Goal: Task Accomplishment & Management: Manage account settings

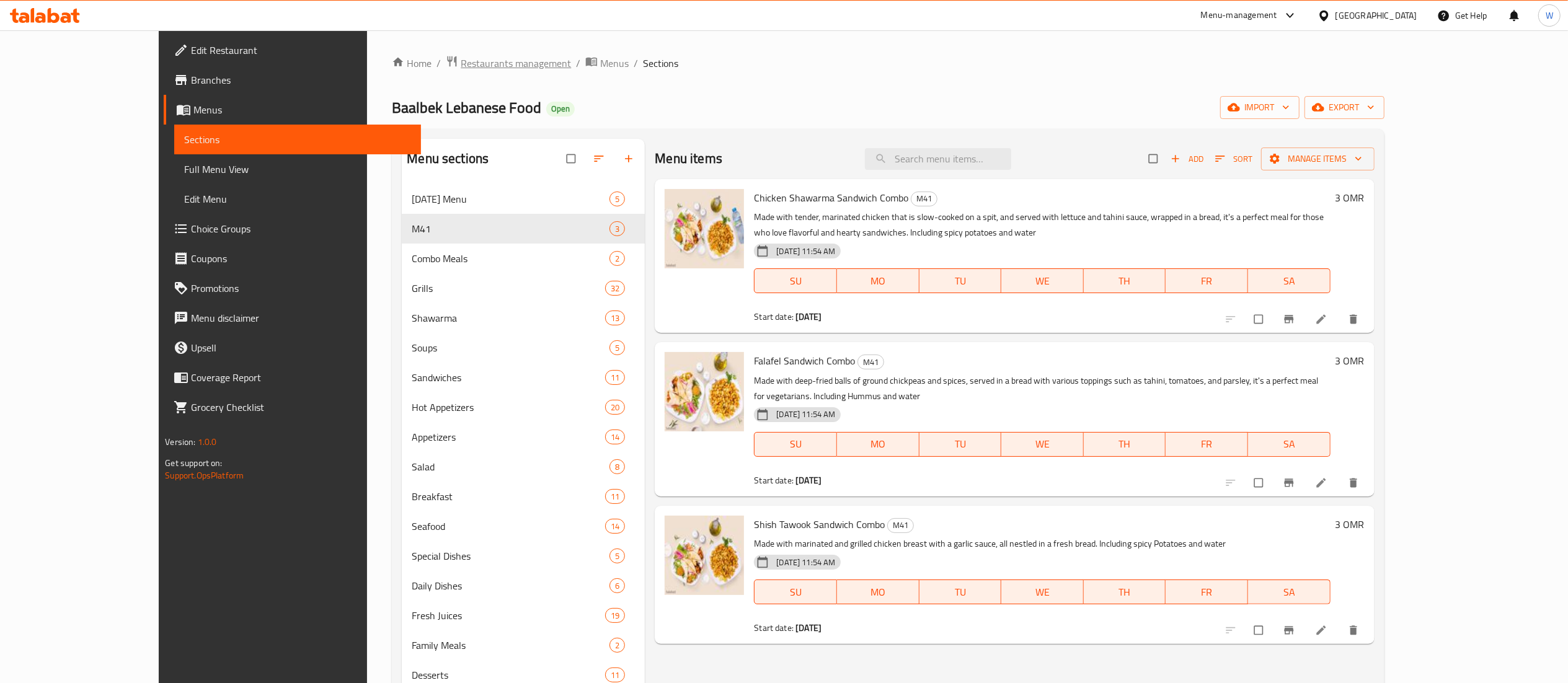
drag, startPoint x: 450, startPoint y: 51, endPoint x: 447, endPoint y: 65, distance: 14.3
click at [447, 65] on div "Home / Restaurants management / Menus / Sections Baalbek Lebanese Food Open imp…" at bounding box center [887, 444] width 1041 height 826
click at [461, 65] on span "Restaurants management" at bounding box center [516, 63] width 110 height 15
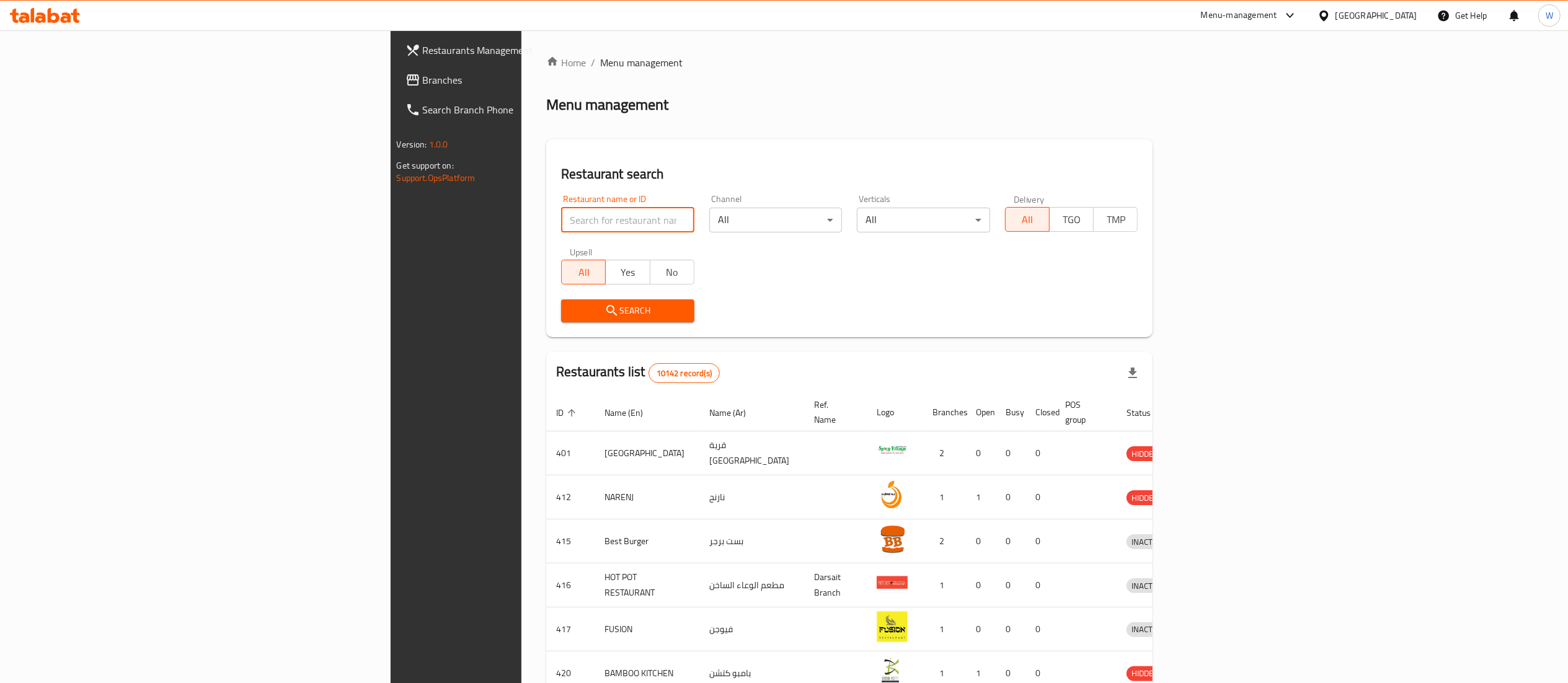
click at [561, 212] on input "search" at bounding box center [627, 220] width 133 height 25
paste input "627953"
type input "627953"
click at [571, 310] on span "Search" at bounding box center [627, 311] width 114 height 16
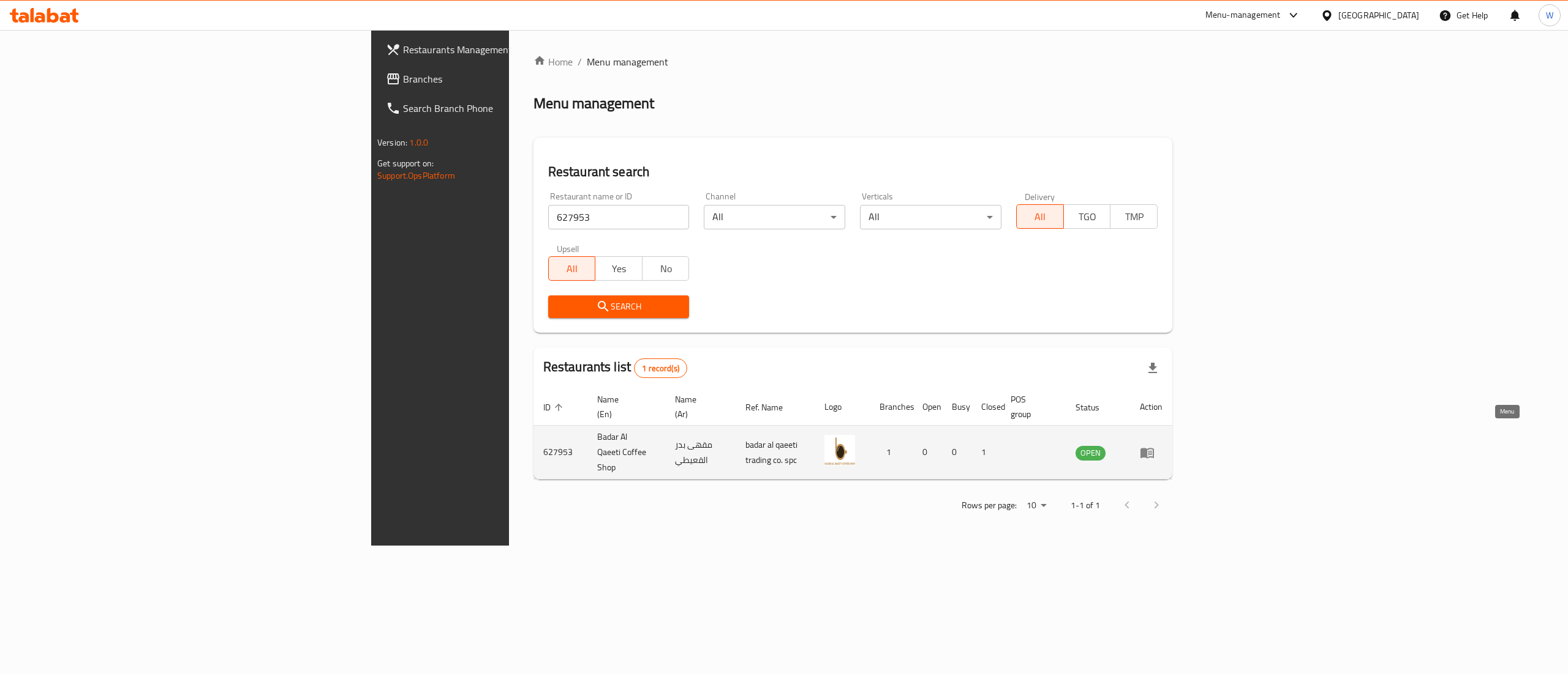
click at [1155, 445] on icon "enhanced table" at bounding box center [1147, 452] width 15 height 15
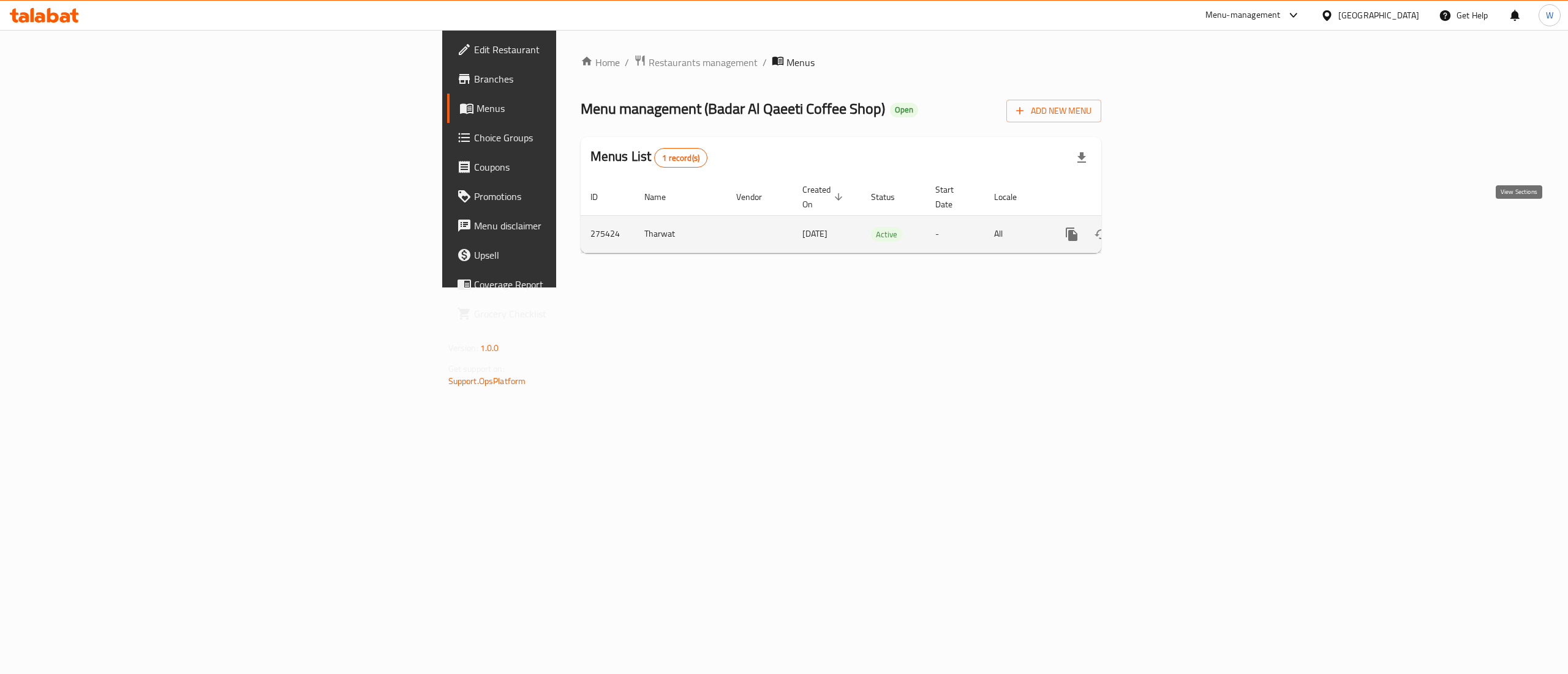
click at [1175, 230] on link "enhanced table" at bounding box center [1160, 234] width 29 height 29
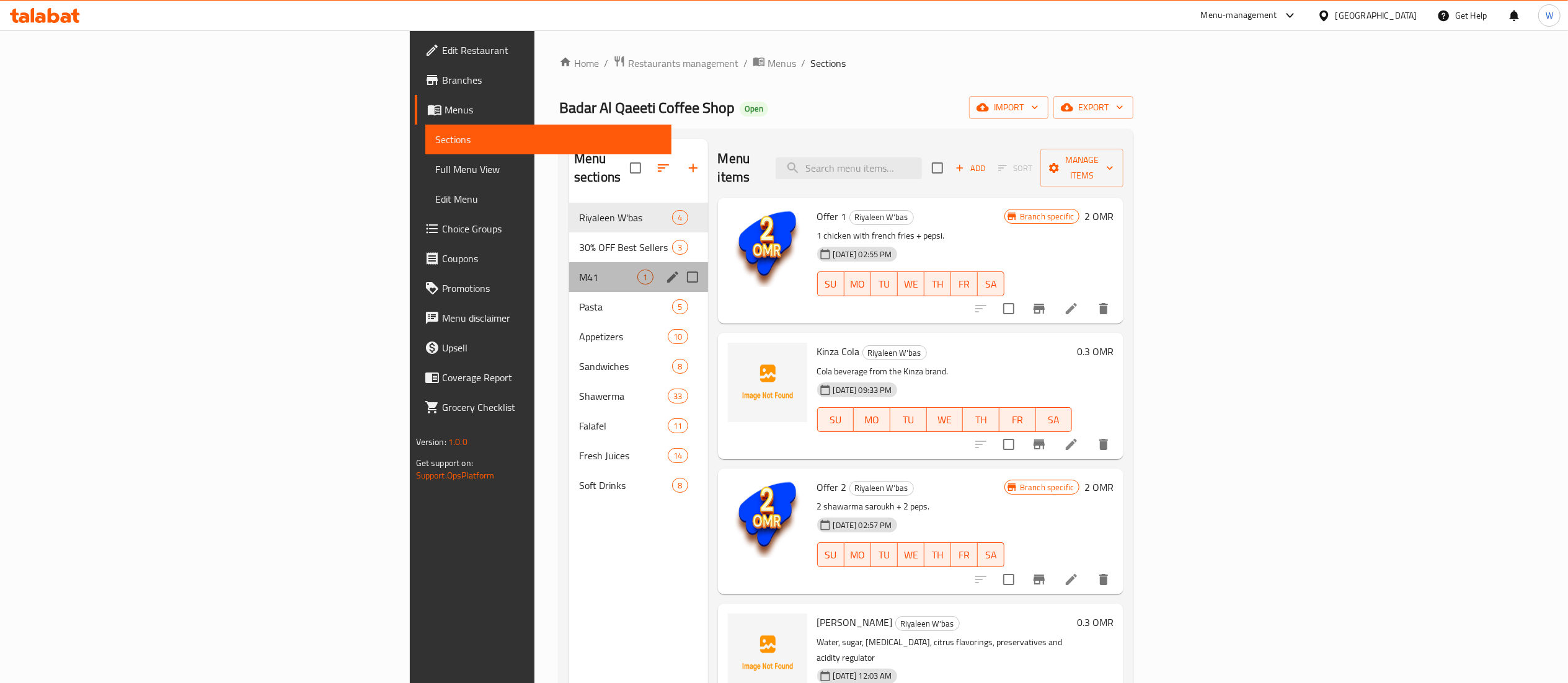
click at [569, 272] on div "M41 1" at bounding box center [638, 277] width 139 height 30
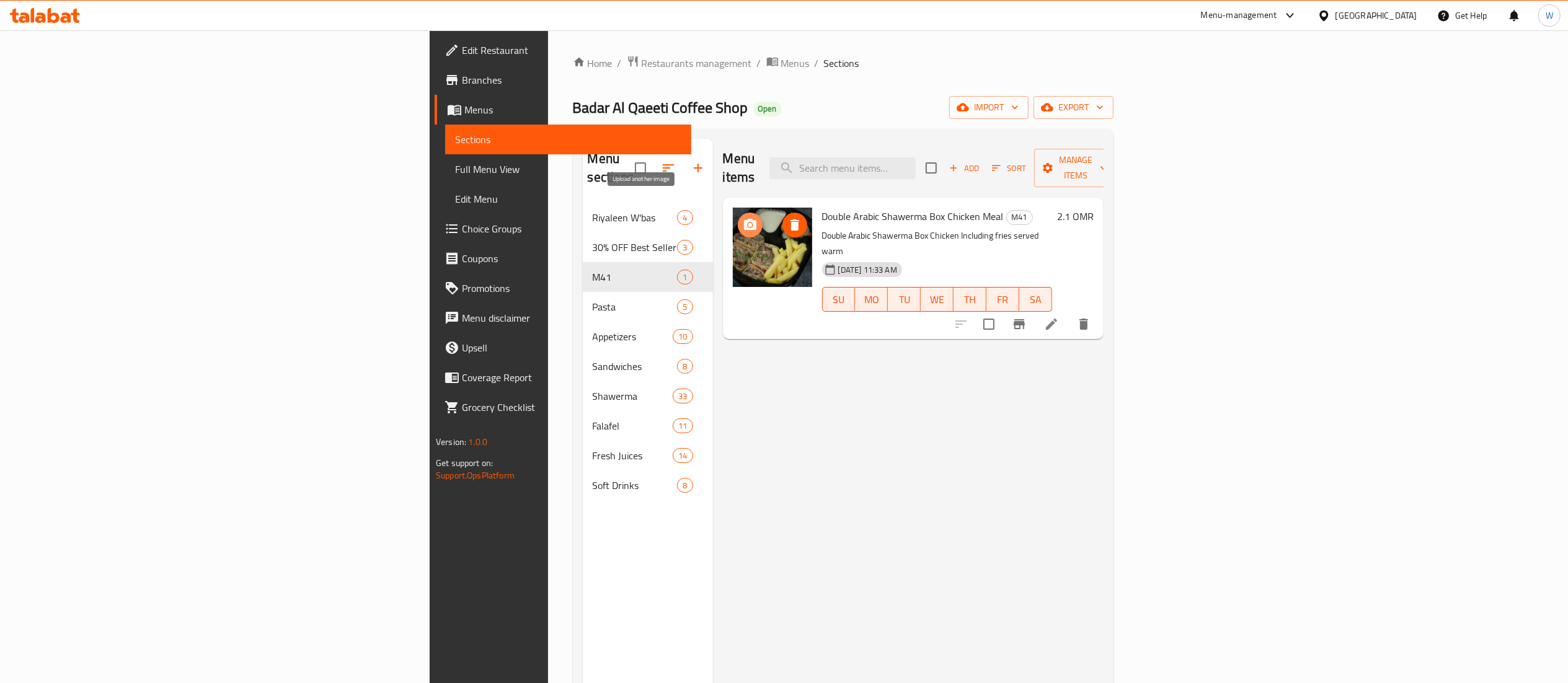
click at [744, 219] on icon "upload picture" at bounding box center [749, 225] width 12 height 11
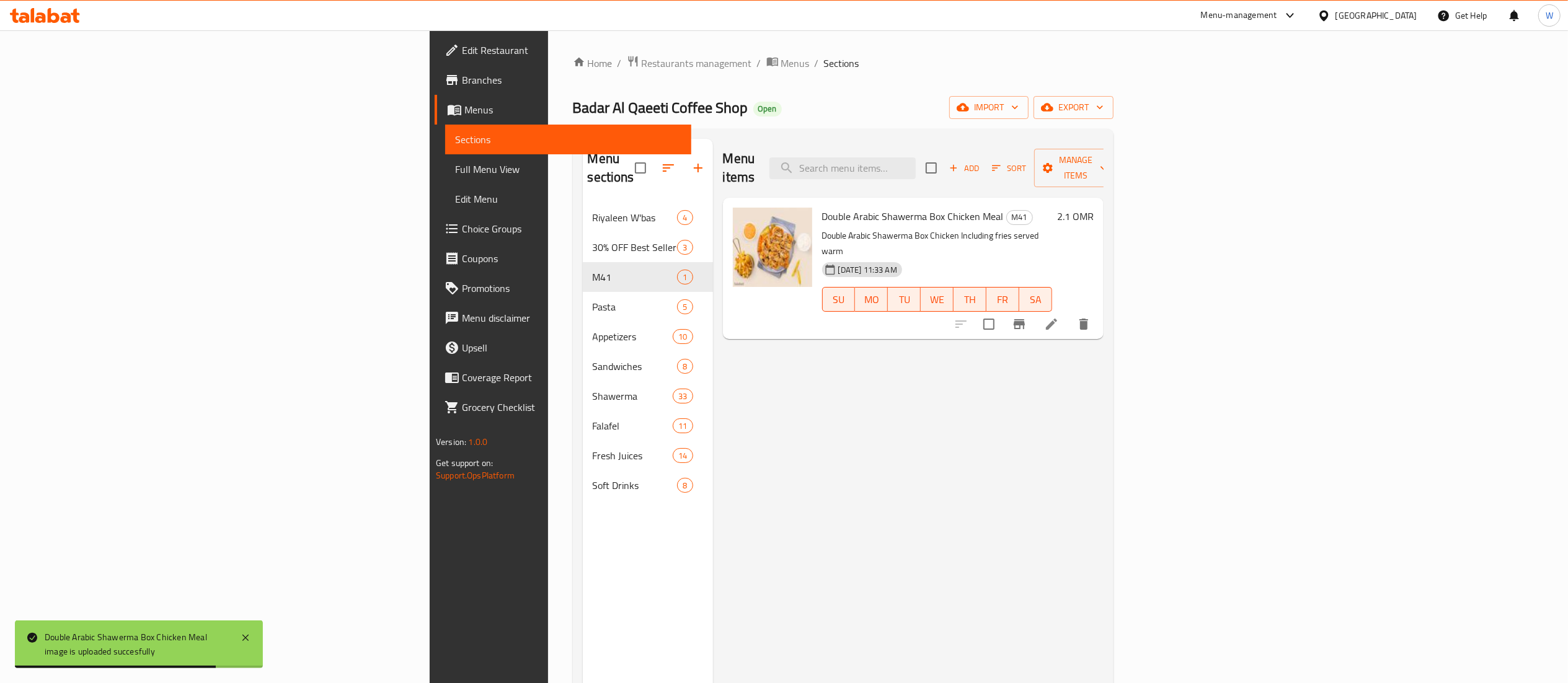
click at [548, 51] on div "Home / Restaurants management / Menus / Sections Badar Al Qaeeti Coffee Shop Op…" at bounding box center [843, 444] width 590 height 826
click at [641, 61] on span "Restaurants management" at bounding box center [696, 63] width 110 height 15
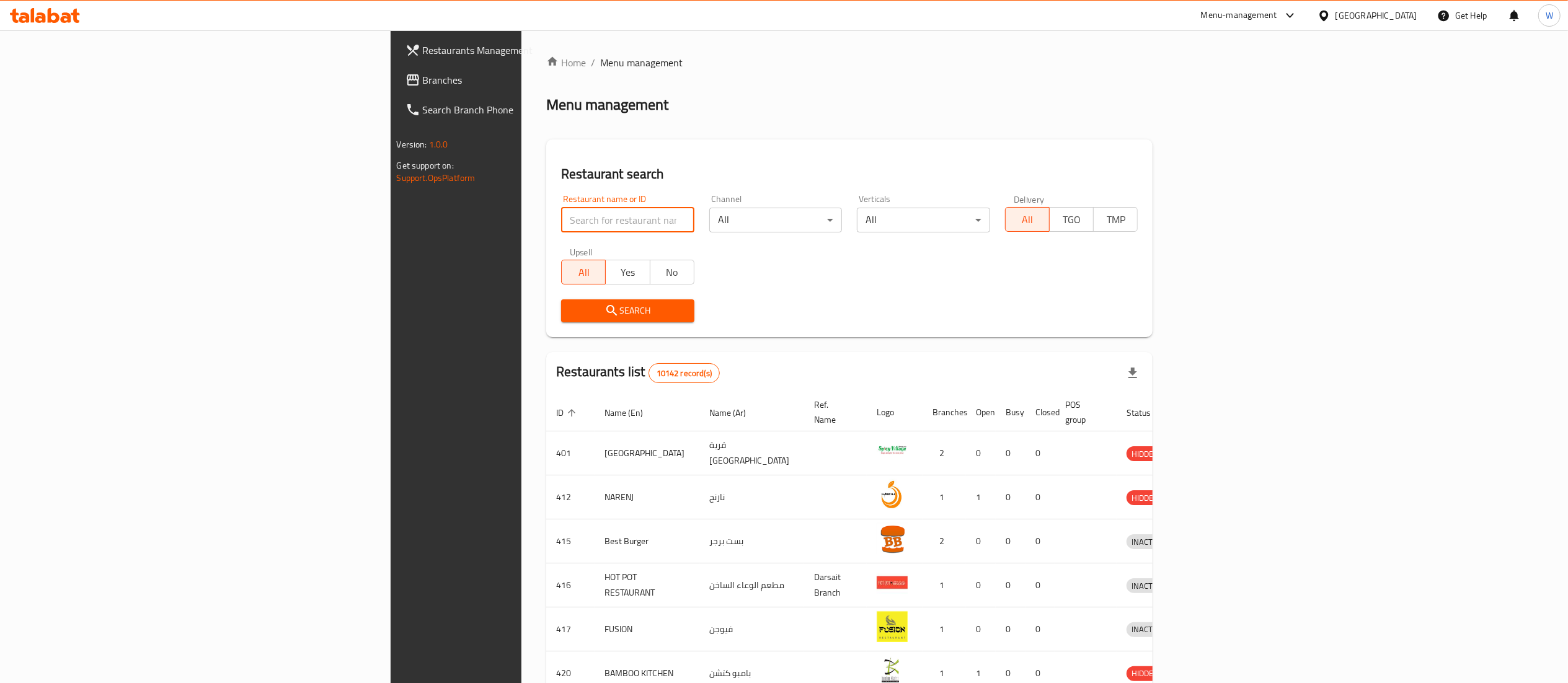
click at [579, 223] on input "search" at bounding box center [627, 220] width 133 height 25
paste input "26224"
type input "26224"
click at [583, 319] on button "Search" at bounding box center [627, 311] width 133 height 23
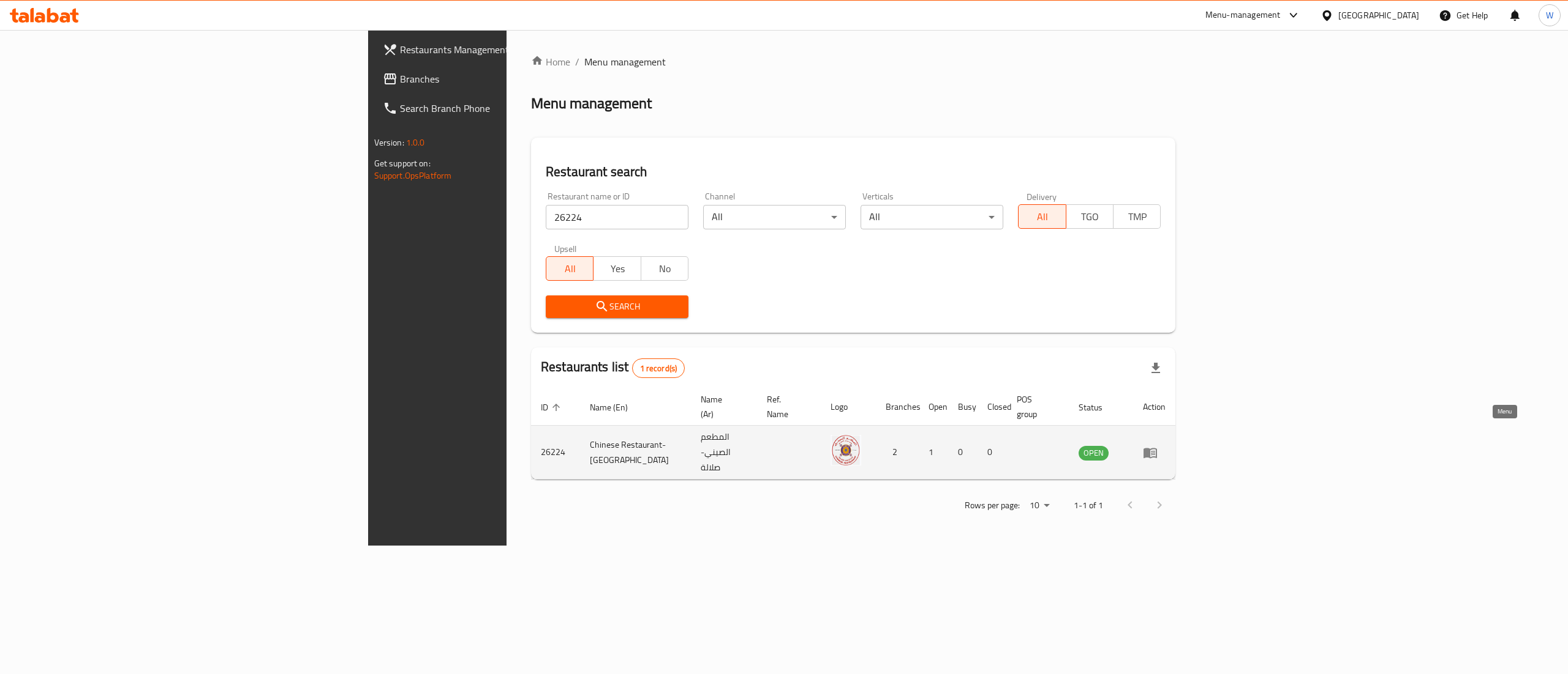
click at [1156, 448] on icon "enhanced table" at bounding box center [1150, 452] width 14 height 10
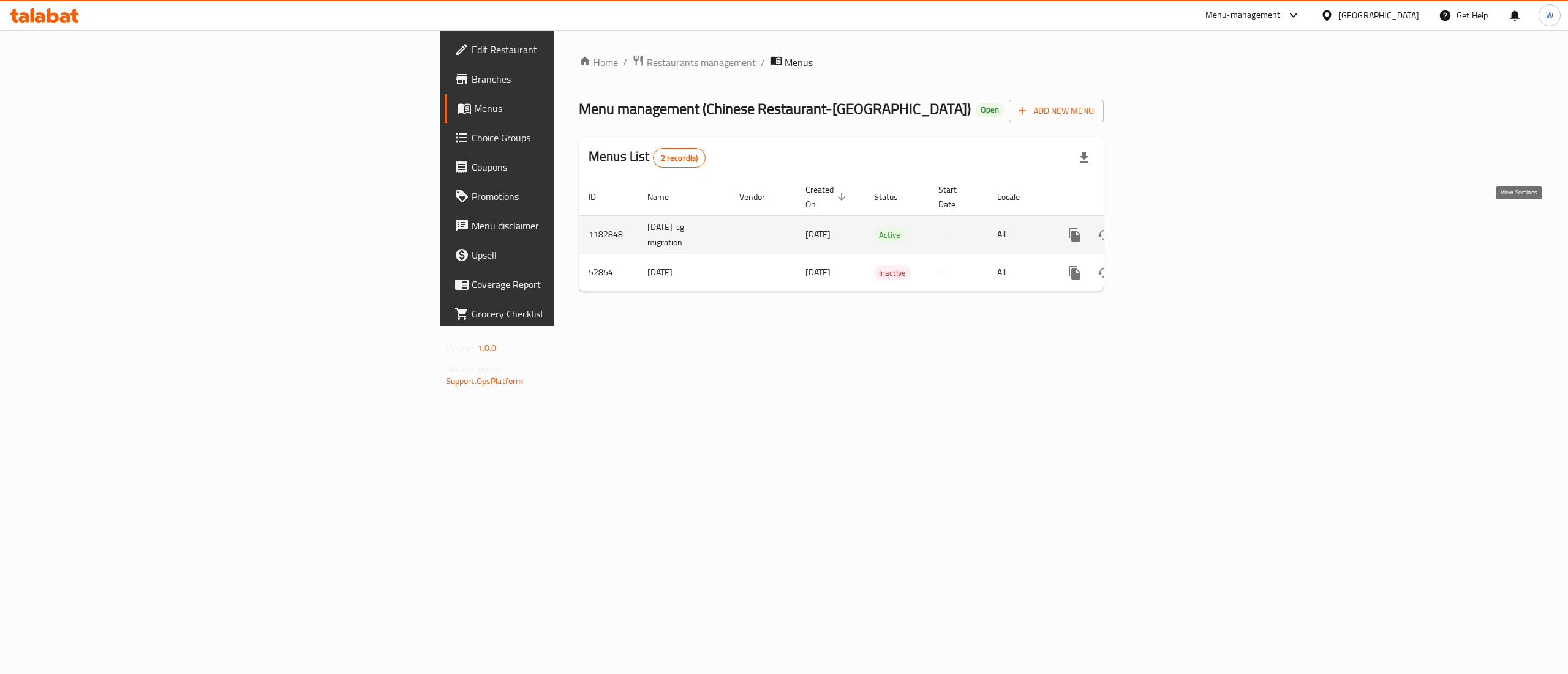
click at [1170, 228] on icon "enhanced table" at bounding box center [1163, 235] width 15 height 15
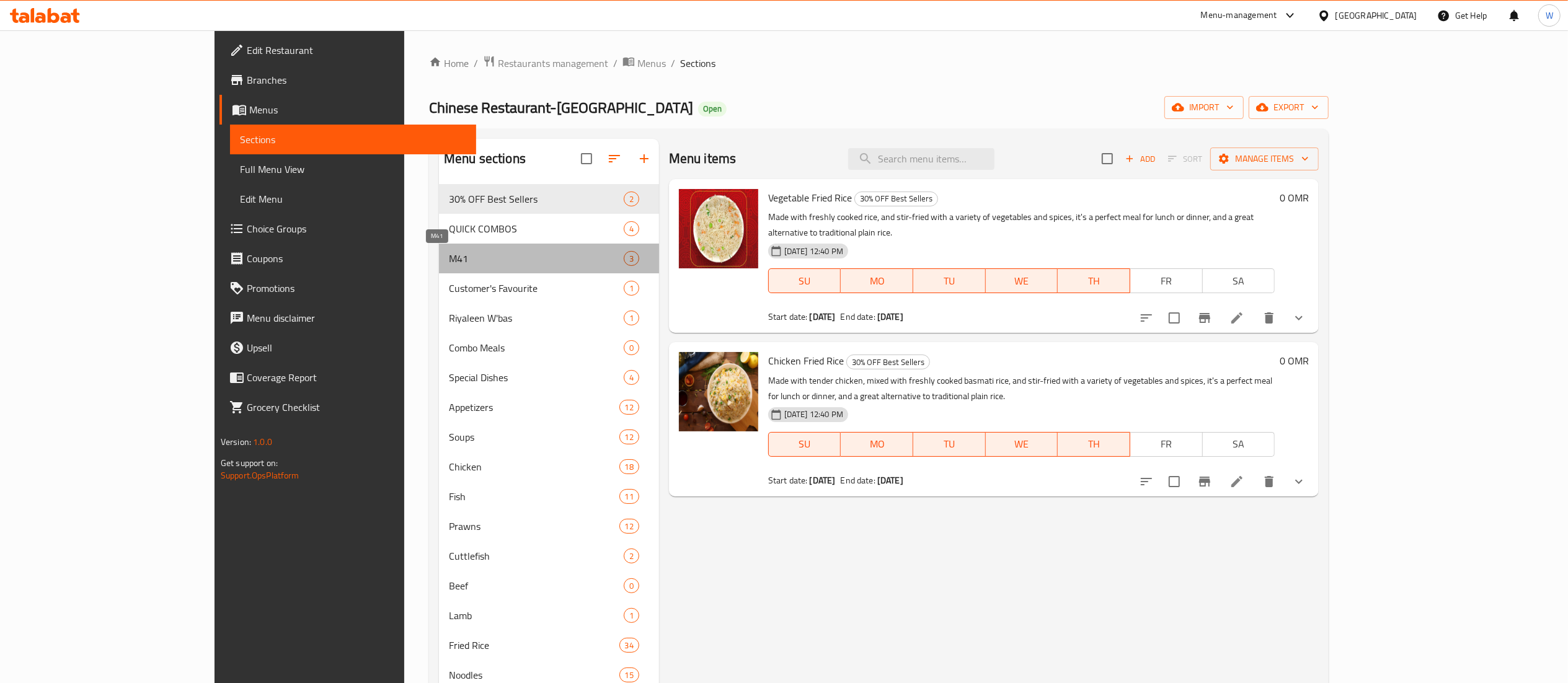
click at [449, 253] on span "M41" at bounding box center [536, 259] width 175 height 15
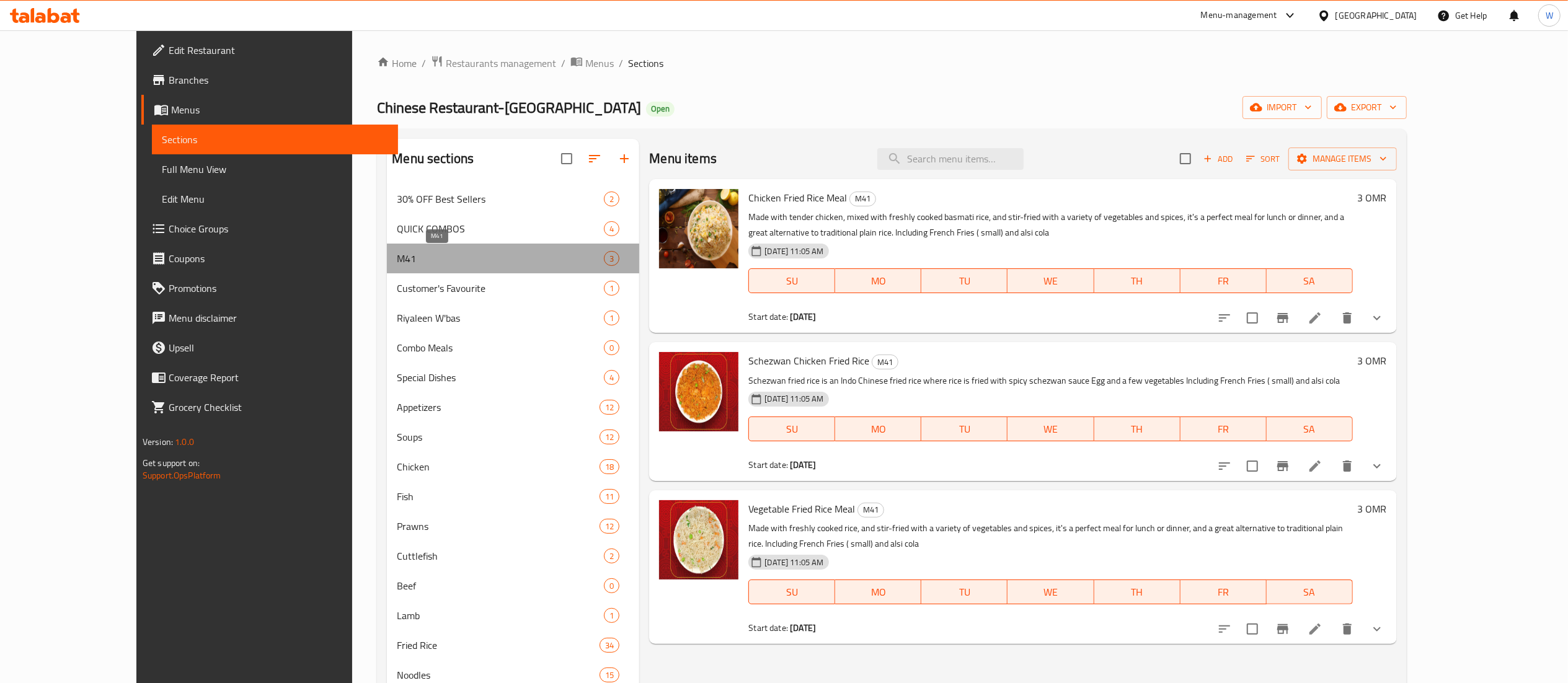
click at [396, 253] on span "M41" at bounding box center [500, 259] width 207 height 15
click at [674, 536] on img at bounding box center [699, 540] width 79 height 79
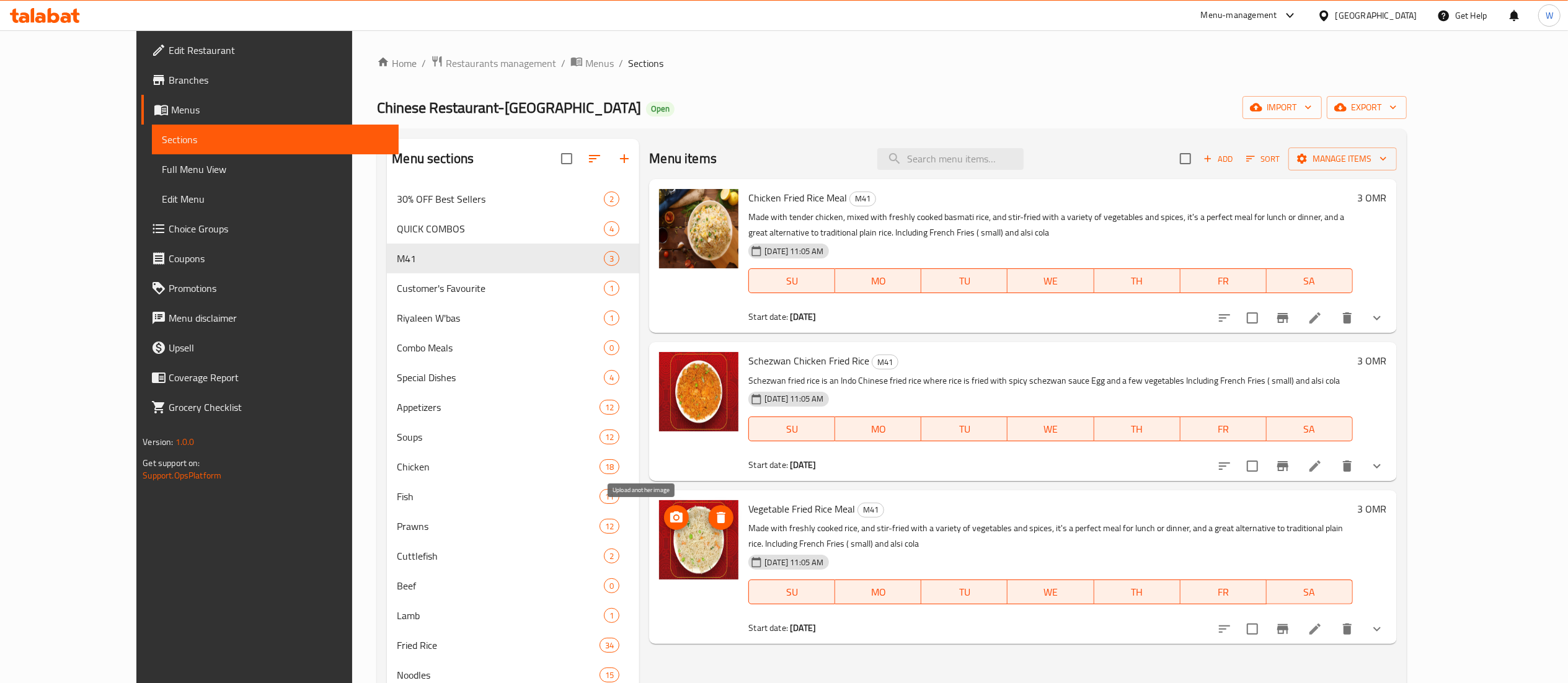
click at [669, 525] on icon "upload picture" at bounding box center [676, 518] width 15 height 15
click at [659, 250] on img at bounding box center [699, 229] width 79 height 79
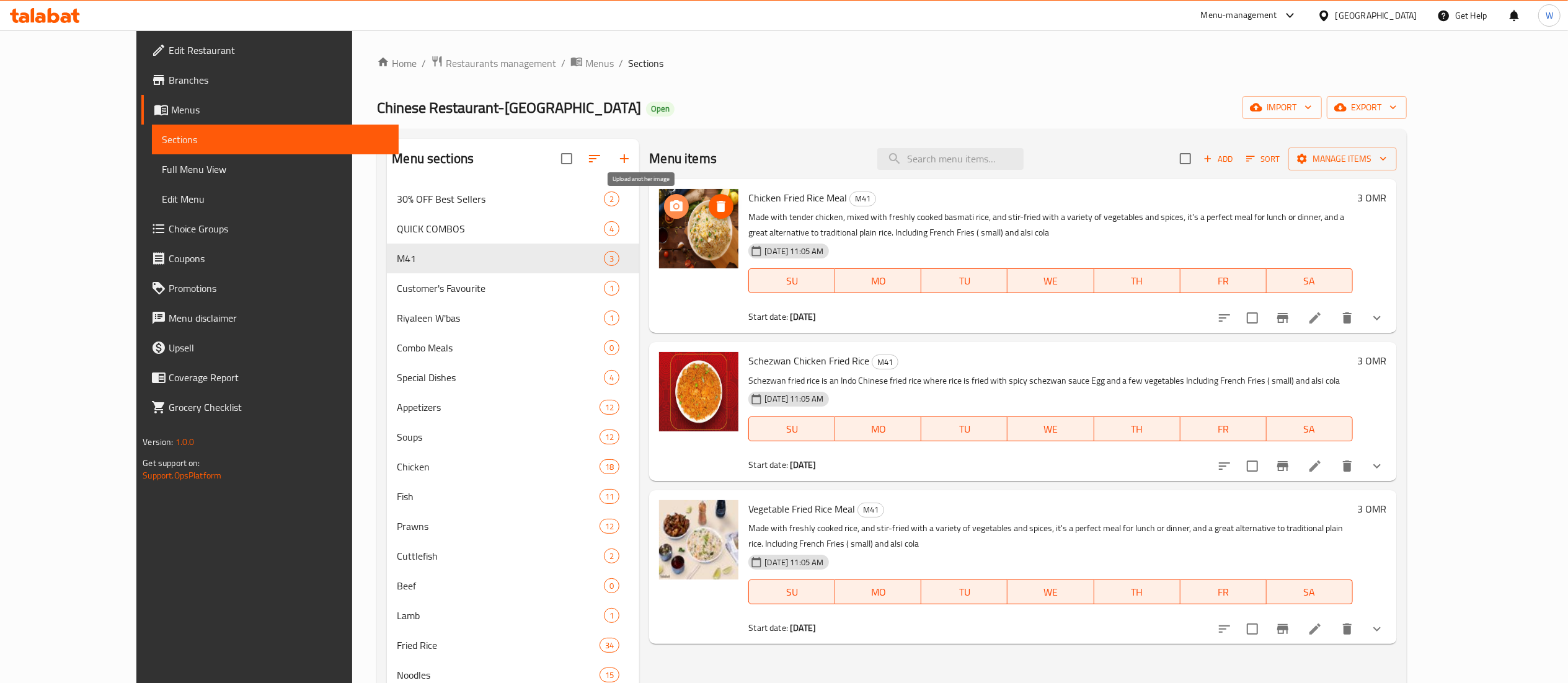
click at [669, 213] on icon "upload picture" at bounding box center [676, 206] width 15 height 15
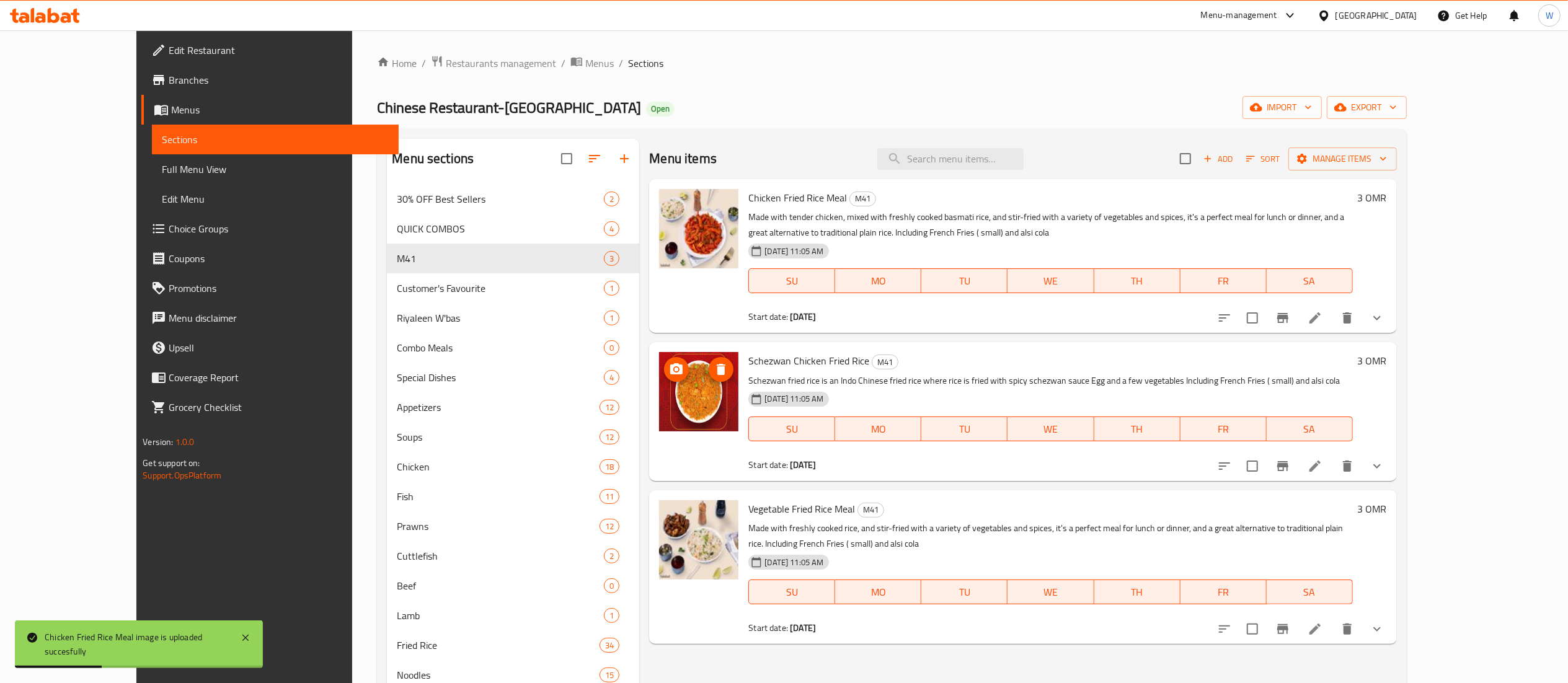
click at [665, 396] on img at bounding box center [699, 392] width 79 height 79
click at [670, 373] on icon "upload picture" at bounding box center [675, 369] width 12 height 11
click at [445, 61] on span "Restaurants management" at bounding box center [500, 63] width 110 height 15
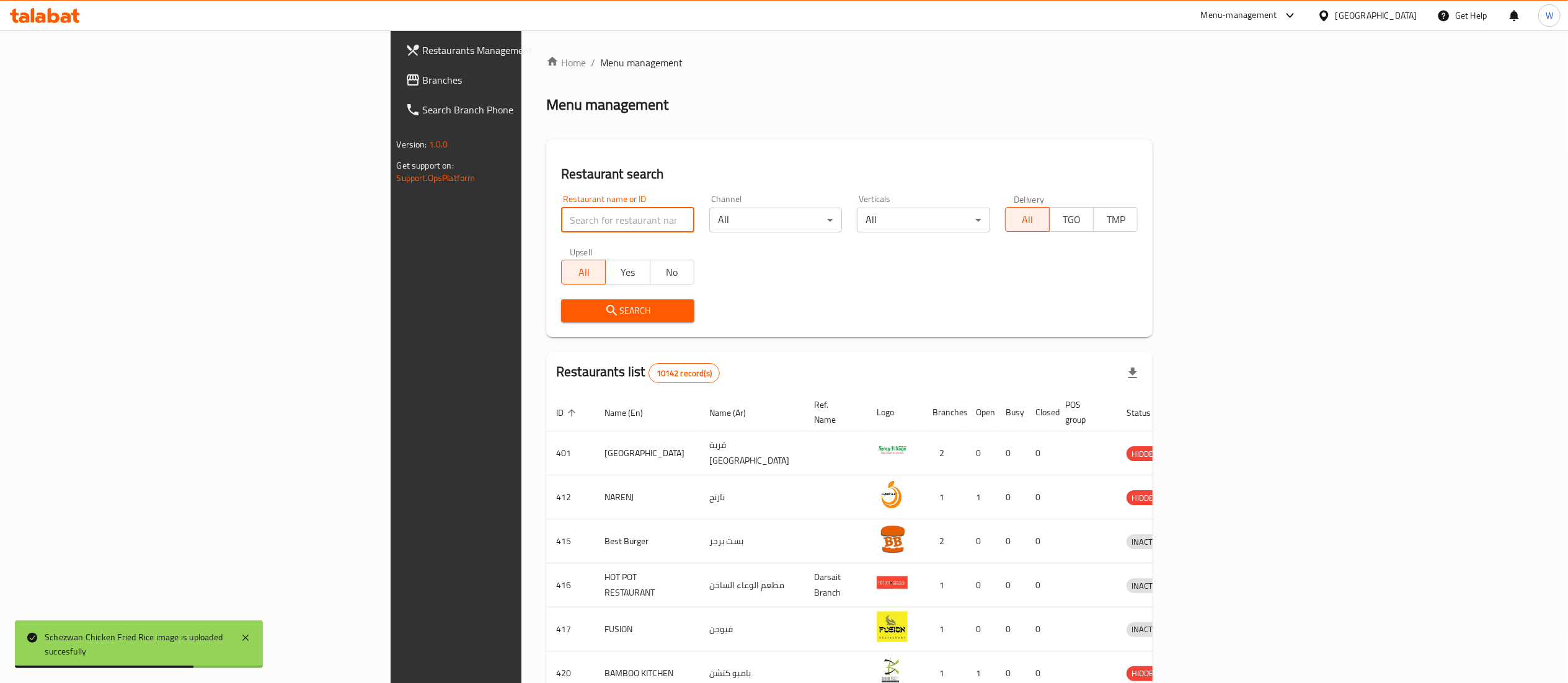
click at [561, 214] on input "search" at bounding box center [627, 220] width 133 height 25
paste input "644268"
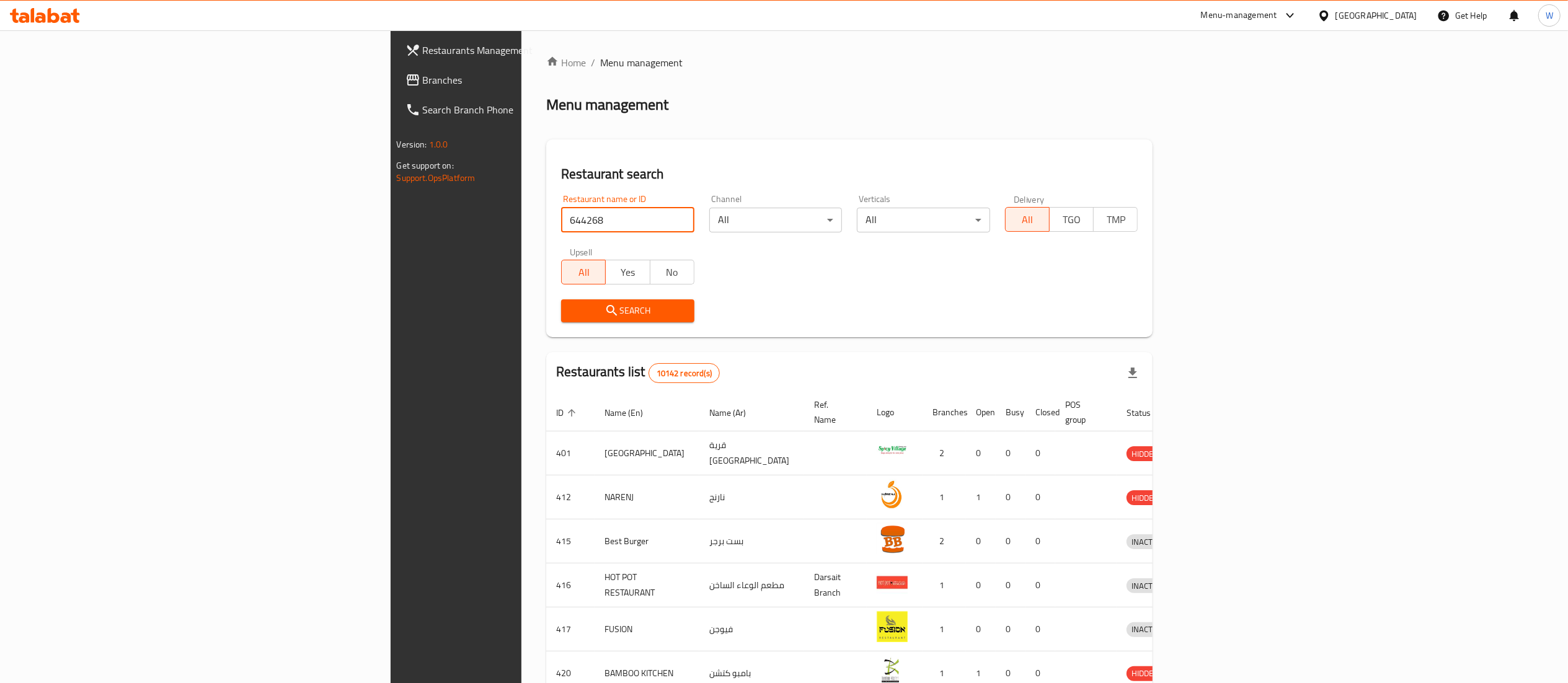
type input "644268"
click at [571, 305] on span "Search" at bounding box center [627, 311] width 114 height 16
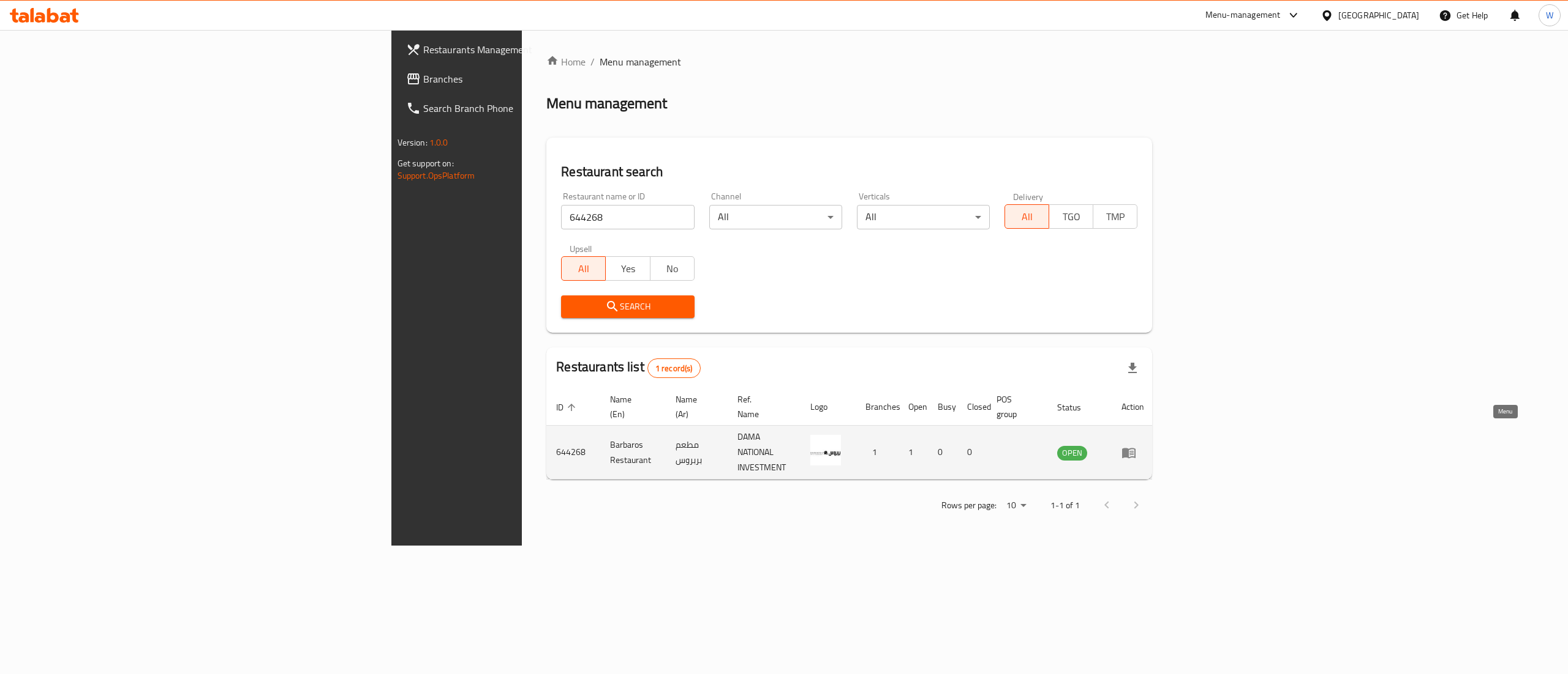
click at [1136, 445] on icon "enhanced table" at bounding box center [1129, 452] width 15 height 15
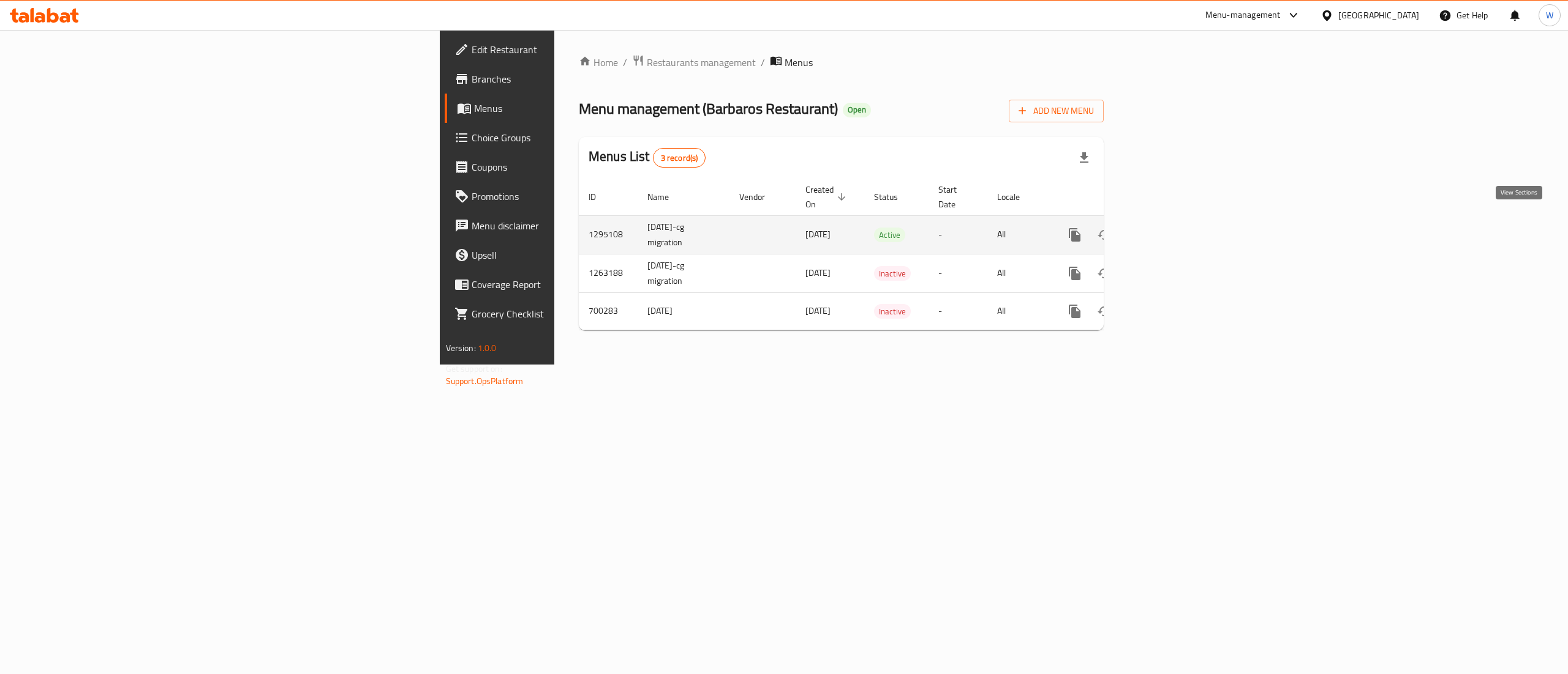
click at [1168, 230] on icon "enhanced table" at bounding box center [1163, 235] width 11 height 11
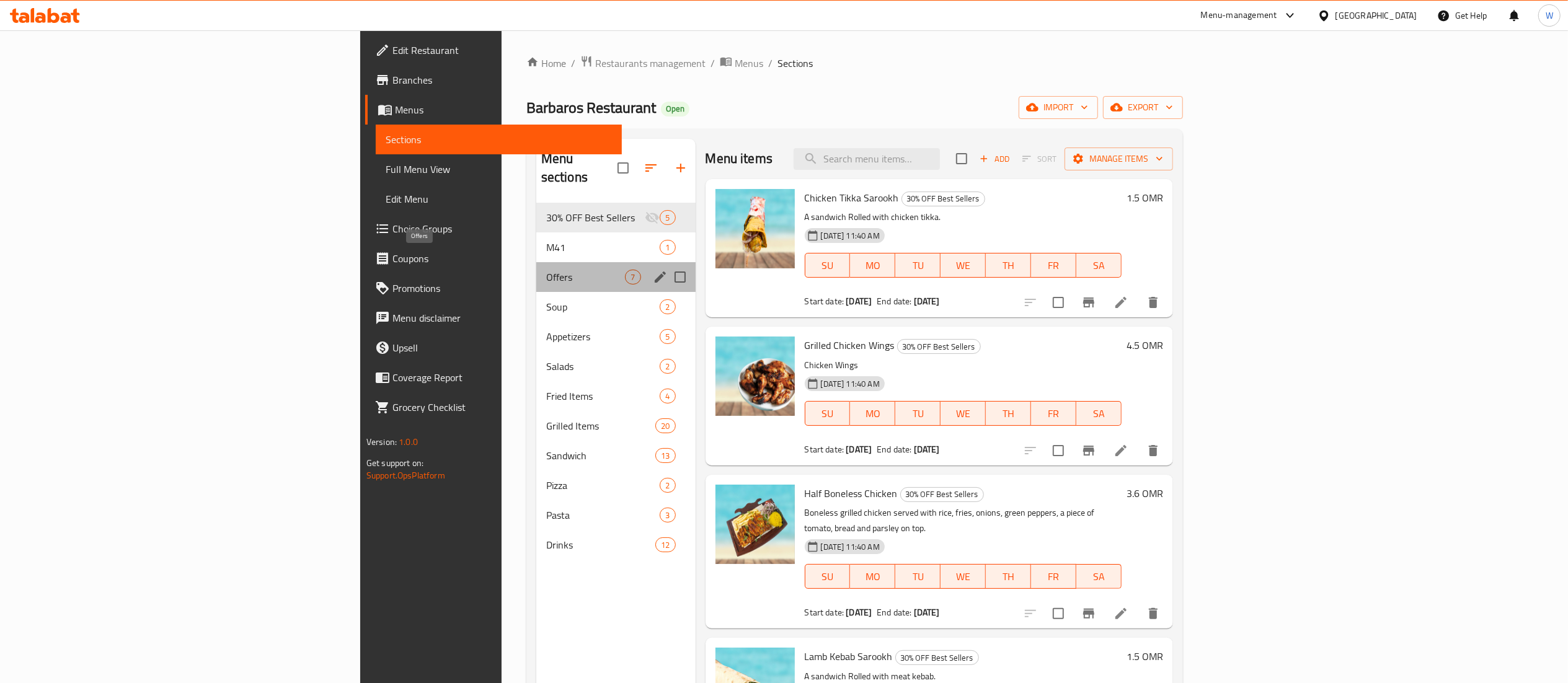
click at [546, 270] on span "Offers" at bounding box center [586, 277] width 79 height 15
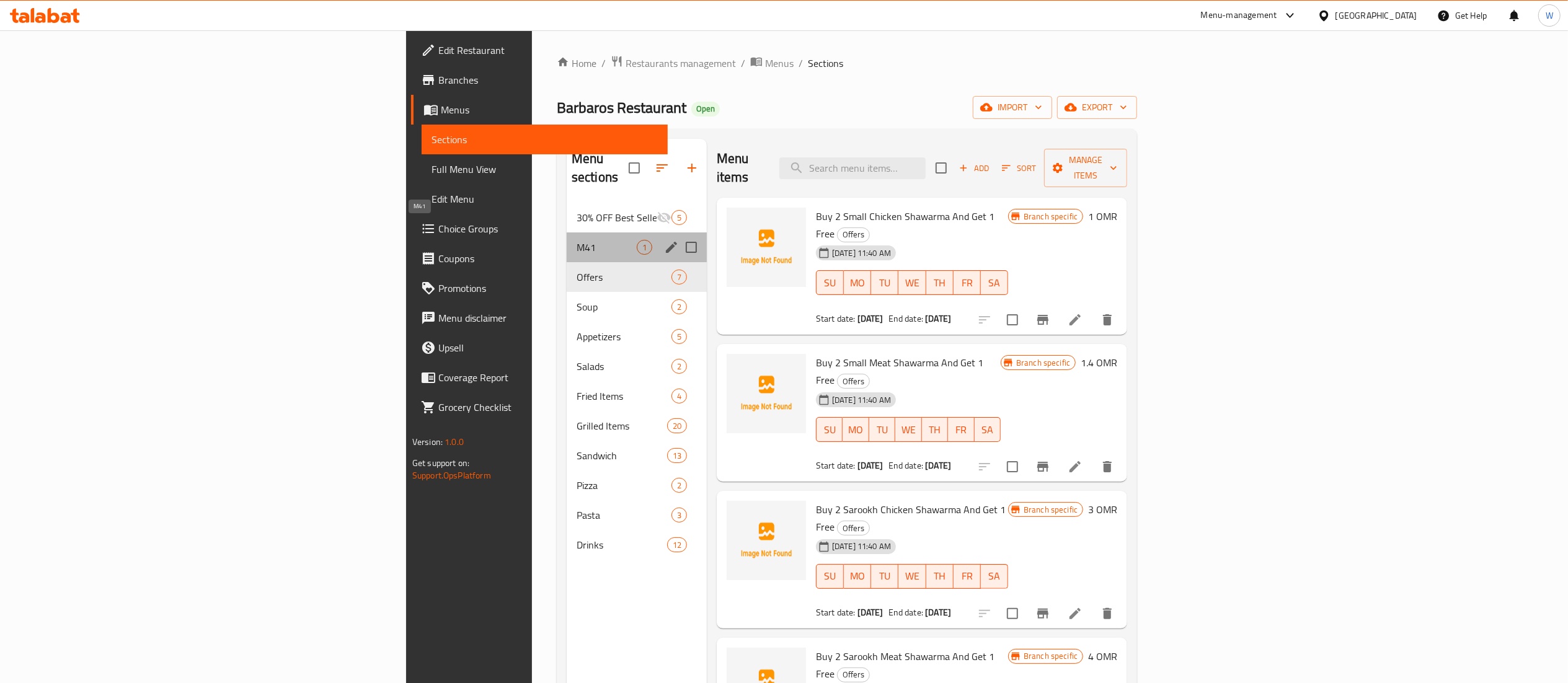
click at [577, 240] on span "M41" at bounding box center [606, 248] width 60 height 15
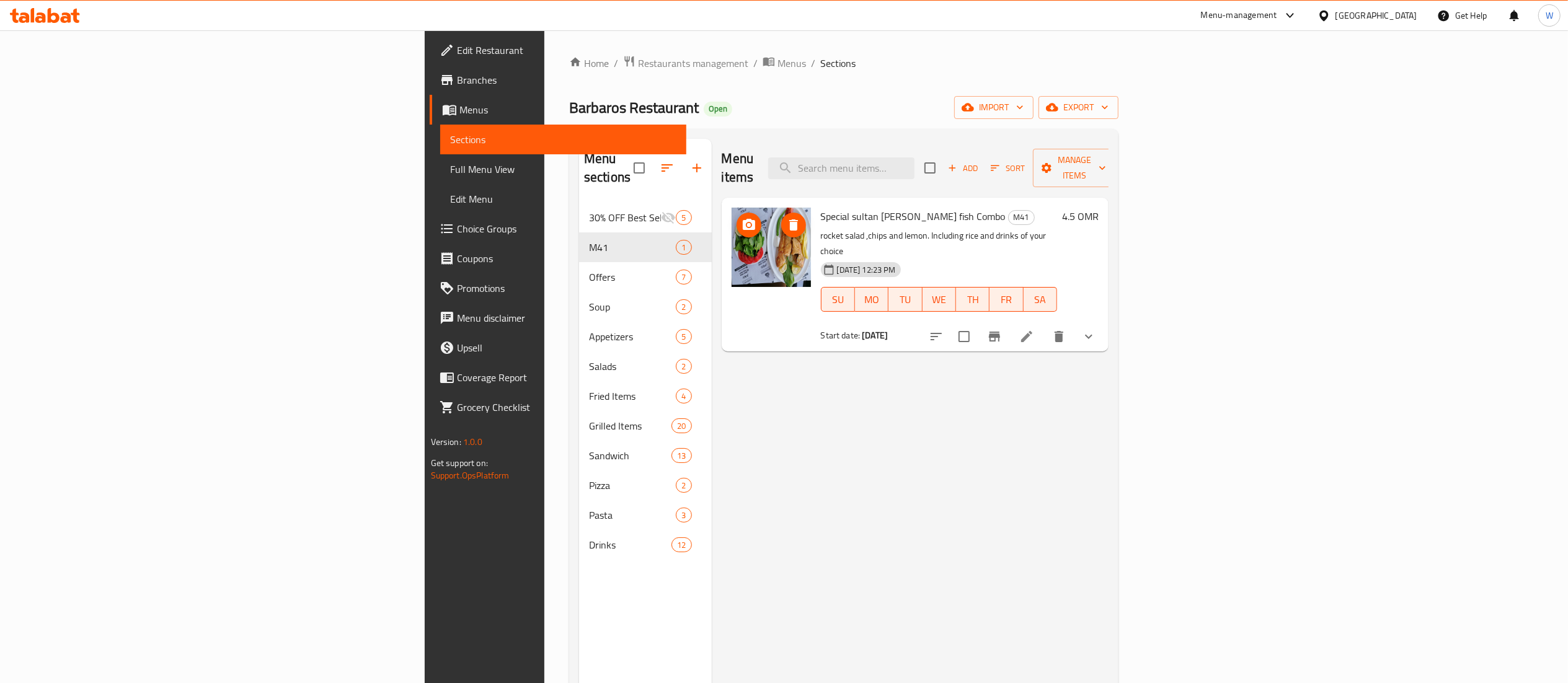
click at [732, 235] on img at bounding box center [772, 248] width 79 height 79
click at [743, 219] on icon "upload picture" at bounding box center [748, 225] width 12 height 11
click at [638, 70] on span "Restaurants management" at bounding box center [692, 63] width 110 height 15
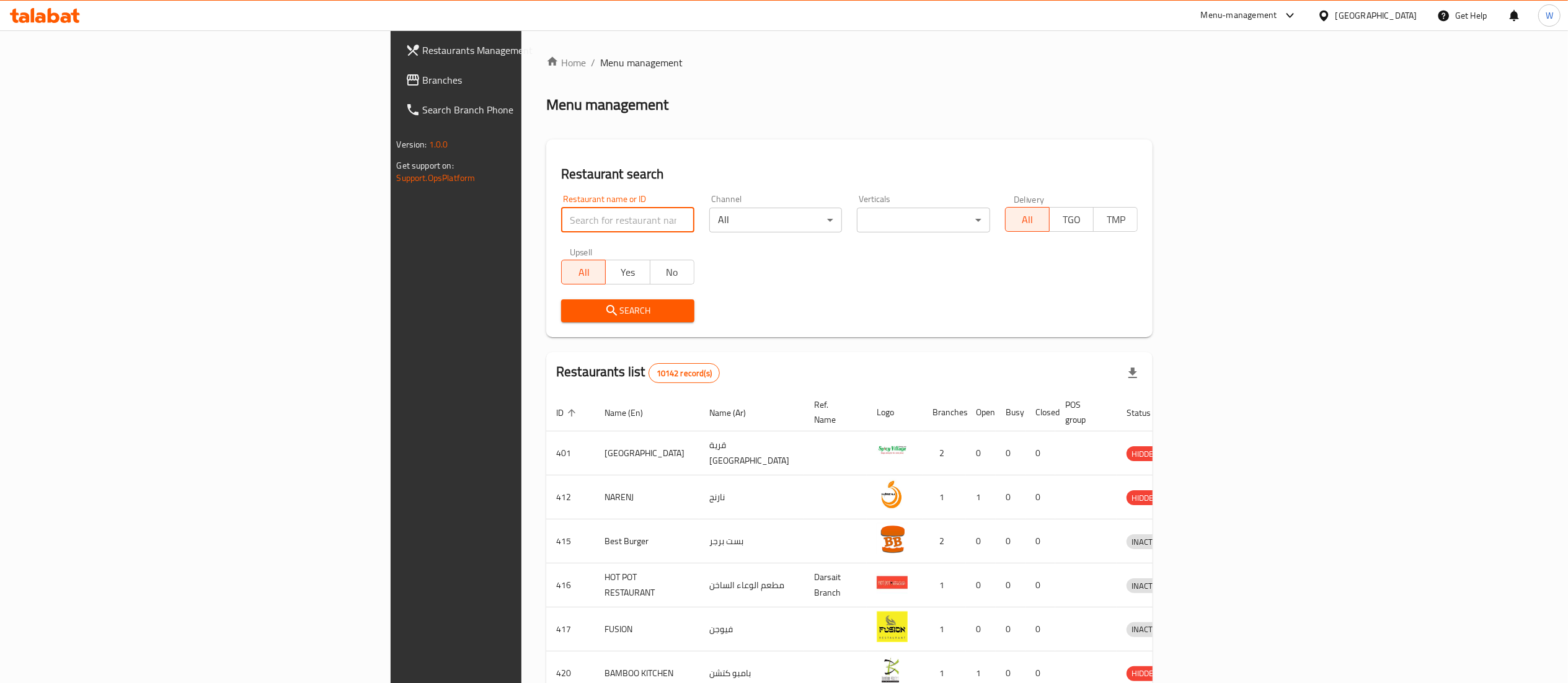
click at [561, 221] on input "search" at bounding box center [627, 220] width 133 height 25
paste input "11831"
type input "11831"
click at [561, 320] on button "Search" at bounding box center [627, 311] width 133 height 23
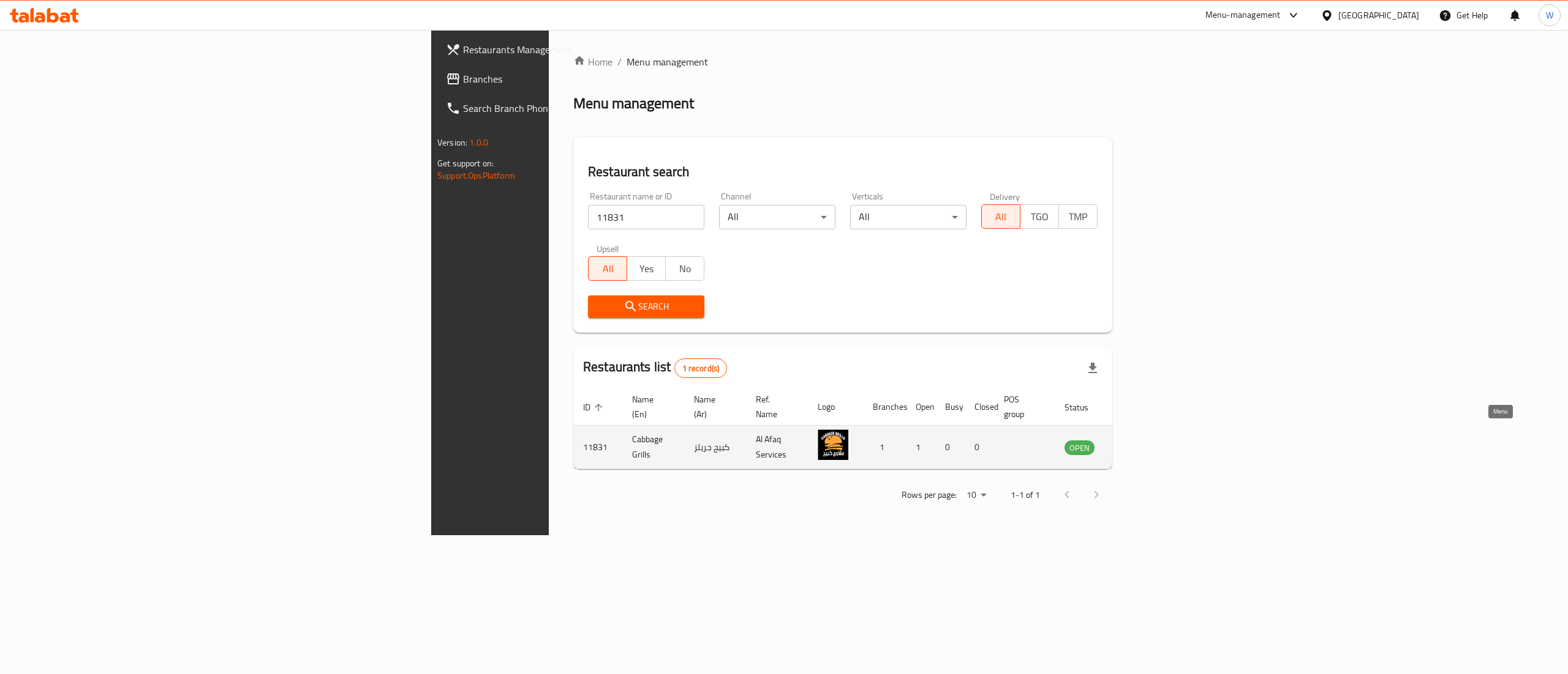
click at [1143, 443] on icon "enhanced table" at bounding box center [1135, 448] width 14 height 10
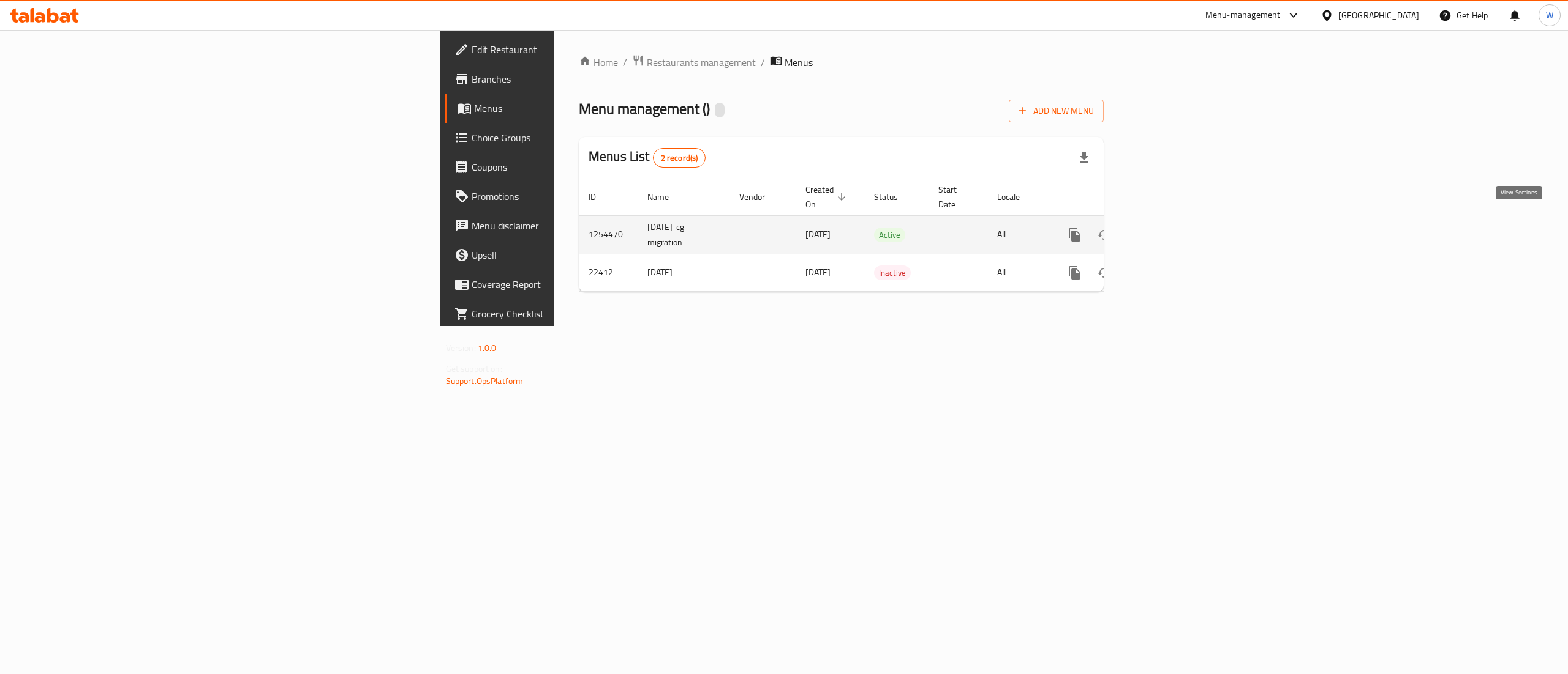
click at [1177, 221] on link "enhanced table" at bounding box center [1163, 235] width 29 height 29
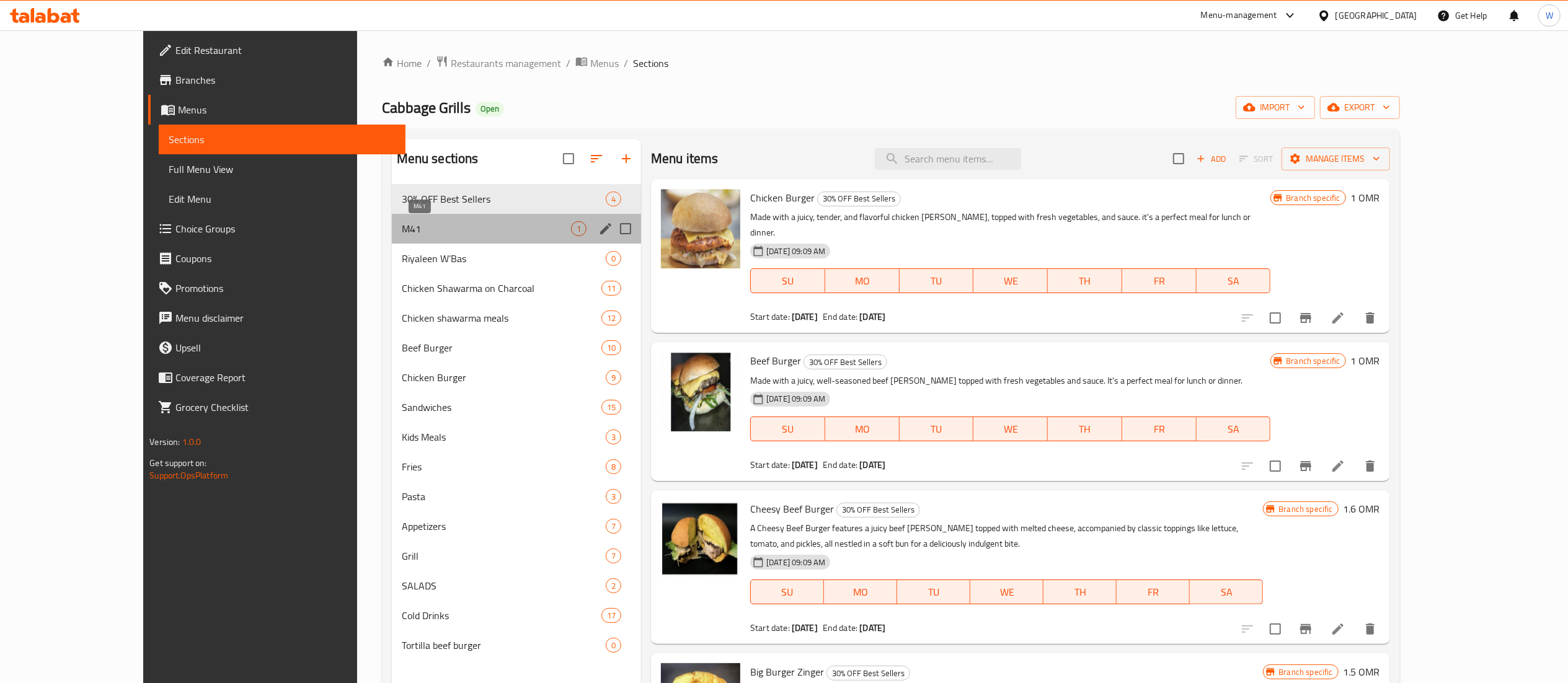
click at [434, 233] on span "M41" at bounding box center [486, 229] width 169 height 15
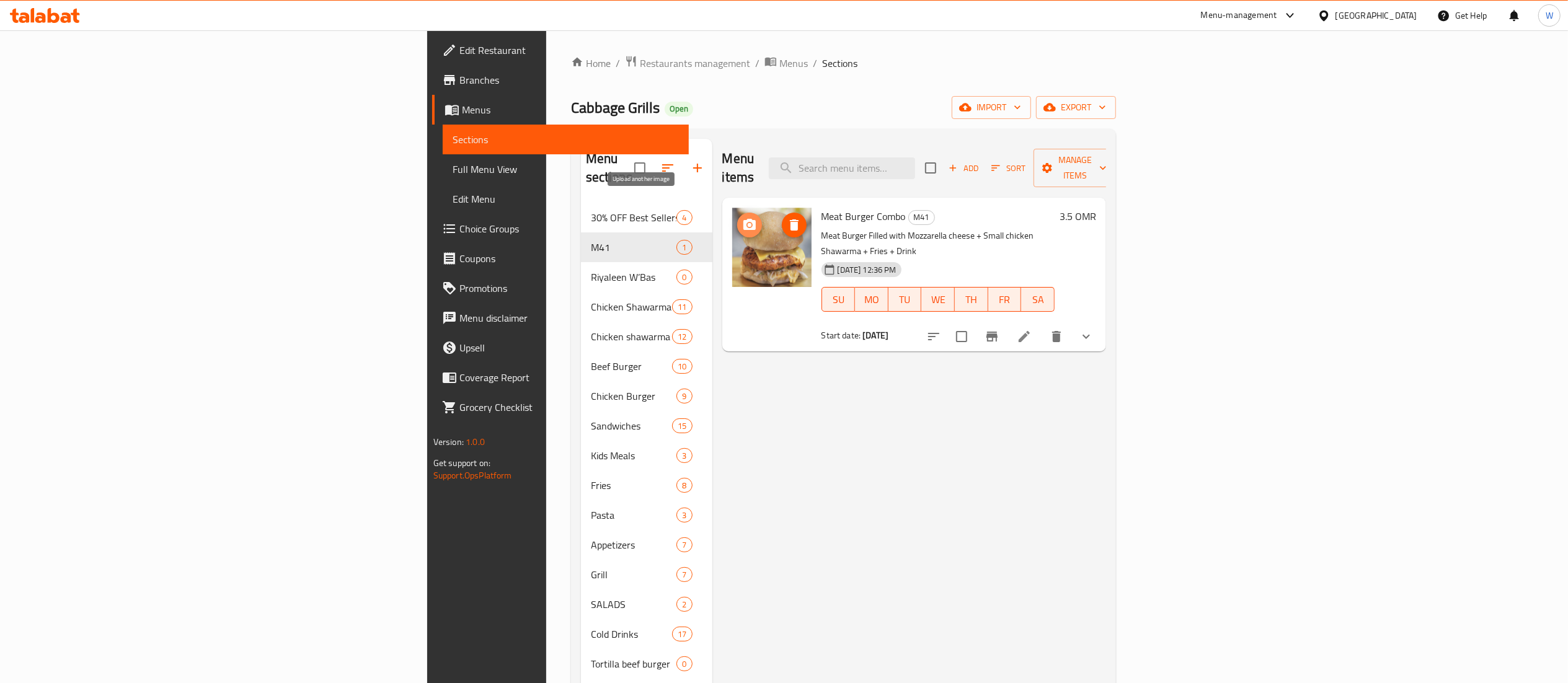
click at [742, 218] on icon "upload picture" at bounding box center [749, 226] width 15 height 15
click at [779, 68] on span "Menus" at bounding box center [793, 63] width 29 height 15
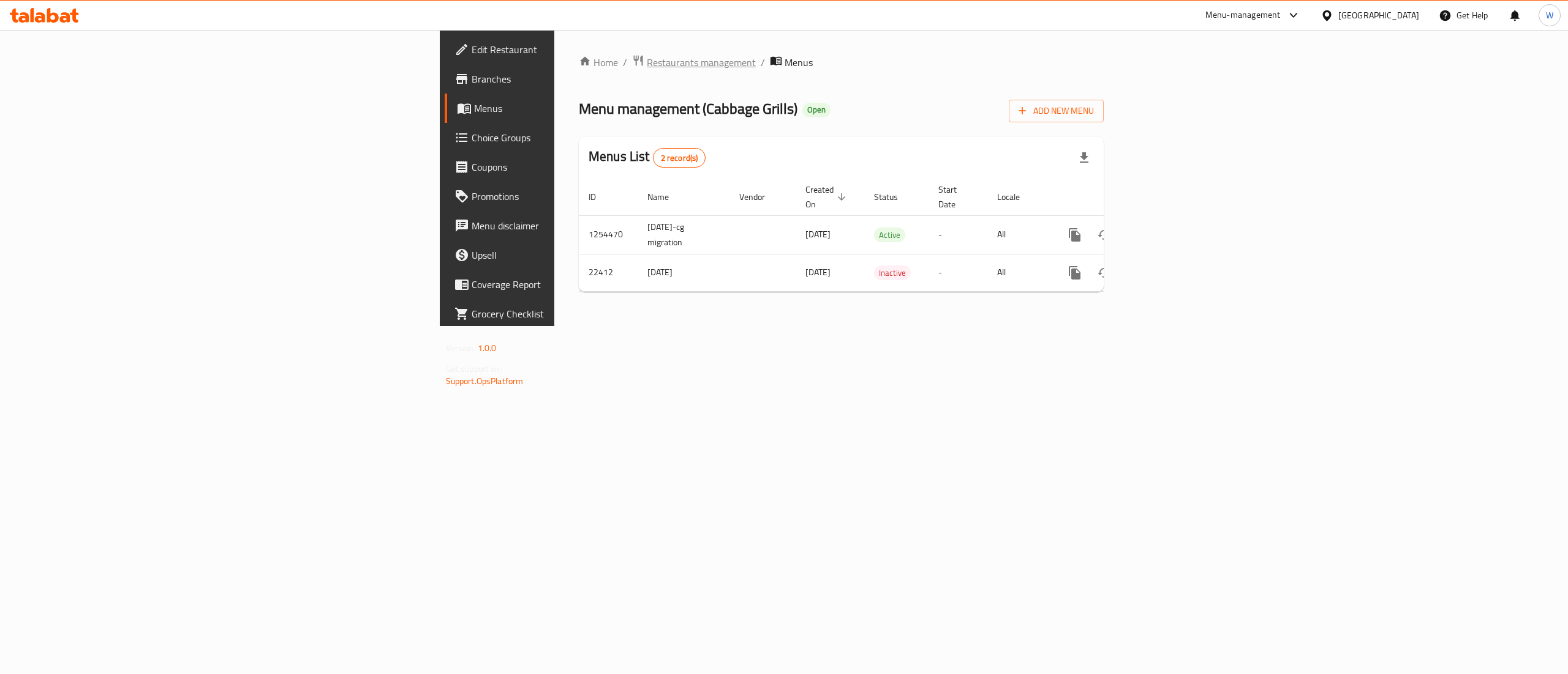
click at [647, 69] on span "Restaurants management" at bounding box center [701, 62] width 109 height 15
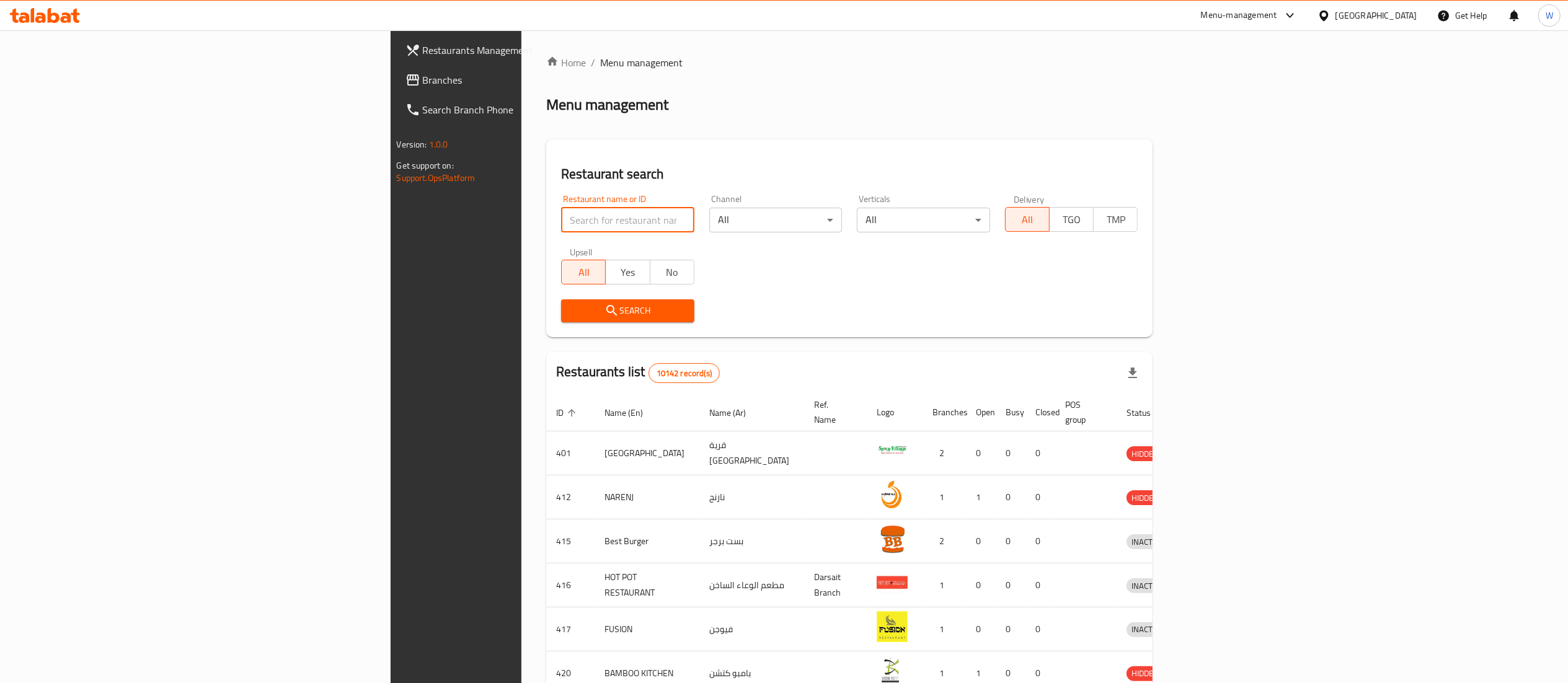
click at [561, 214] on input "search" at bounding box center [627, 220] width 133 height 25
paste input "26115"
type input "26115"
click at [571, 303] on span "Search" at bounding box center [627, 311] width 114 height 16
